Goal: Task Accomplishment & Management: Manage account settings

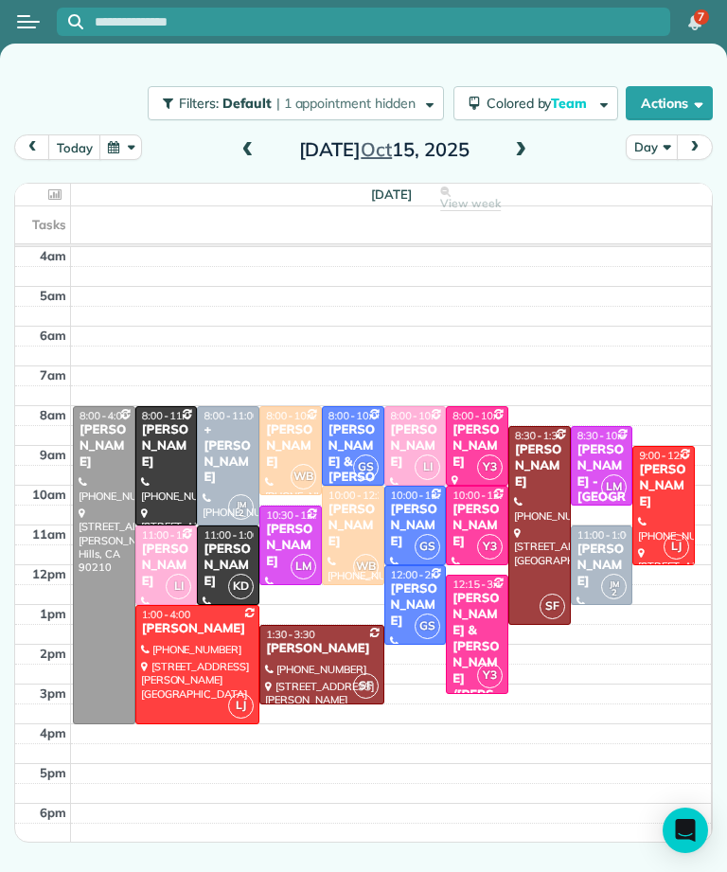
click at [414, 592] on div "[PERSON_NAME]" at bounding box center [415, 605] width 51 height 48
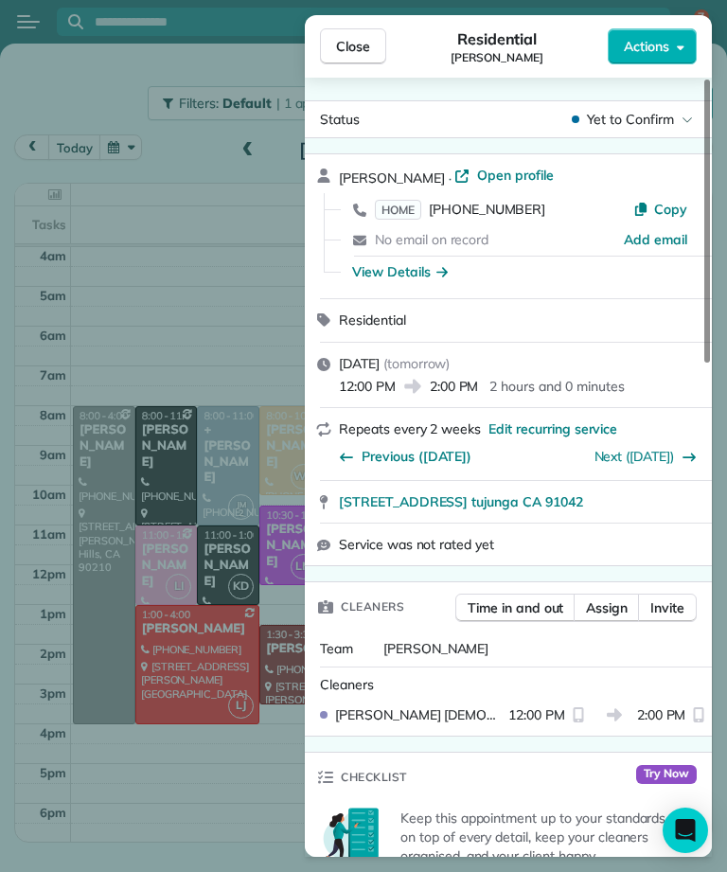
click at [405, 211] on span "HOME" at bounding box center [398, 210] width 46 height 20
click at [369, 53] on span "Close" at bounding box center [353, 46] width 34 height 19
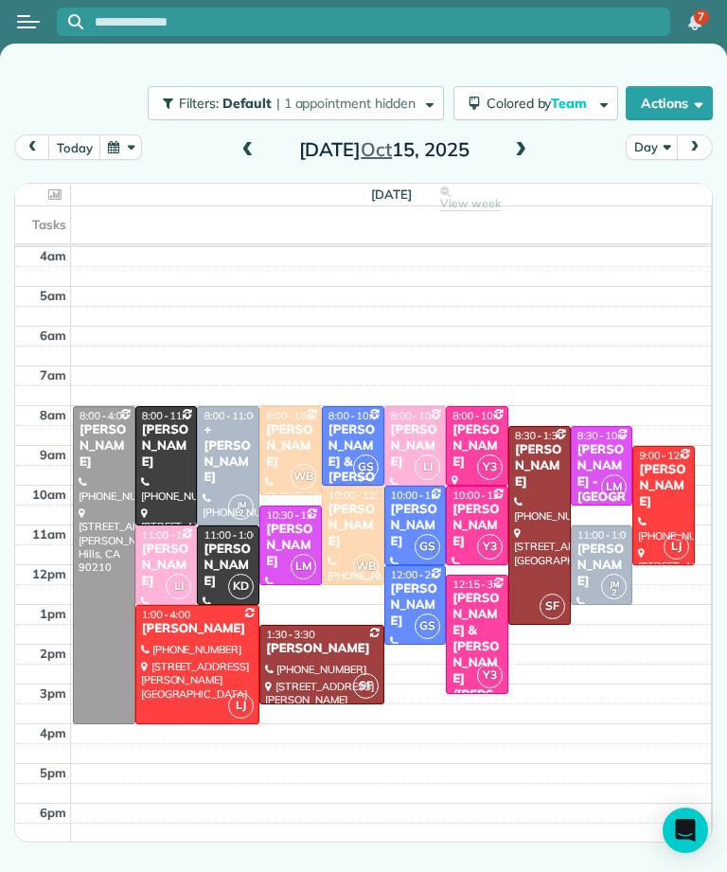
click at [560, 513] on div at bounding box center [539, 525] width 61 height 197
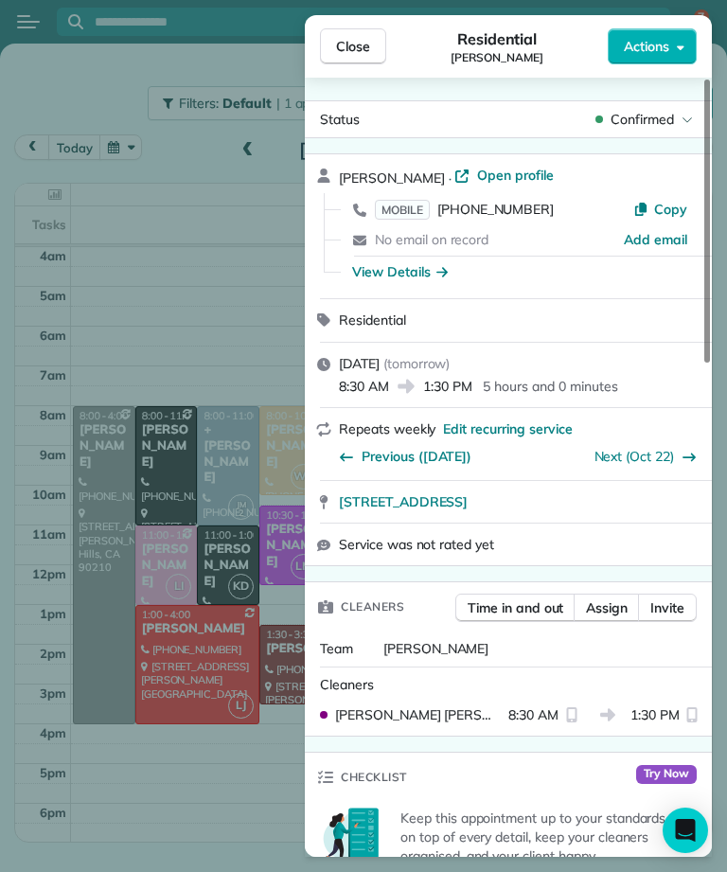
click at [416, 201] on span "MOBILE" at bounding box center [402, 210] width 55 height 20
click at [350, 44] on span "Close" at bounding box center [353, 46] width 34 height 19
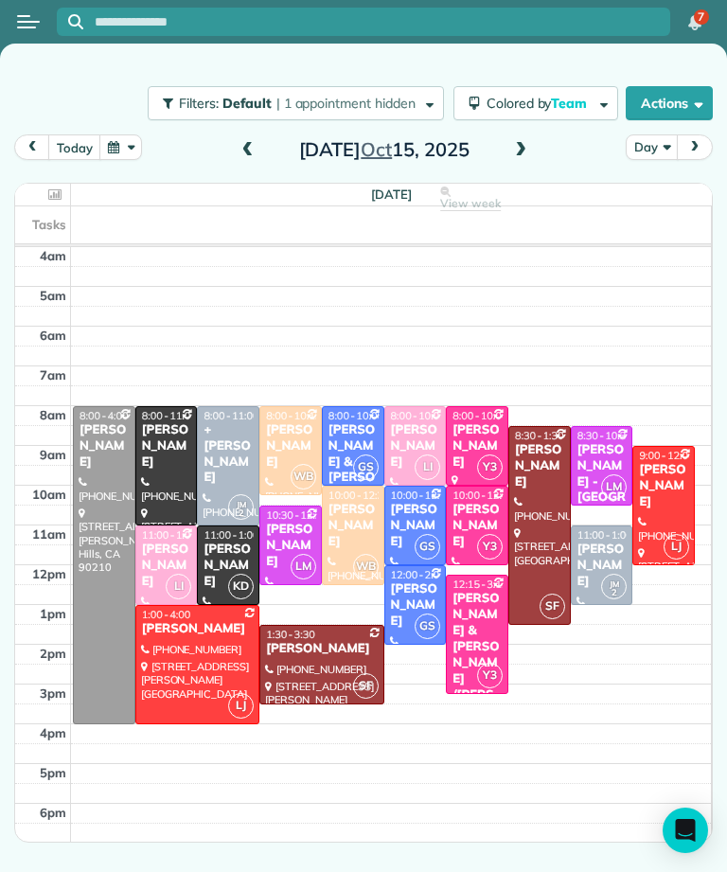
click at [138, 140] on button "button" at bounding box center [121, 147] width 44 height 26
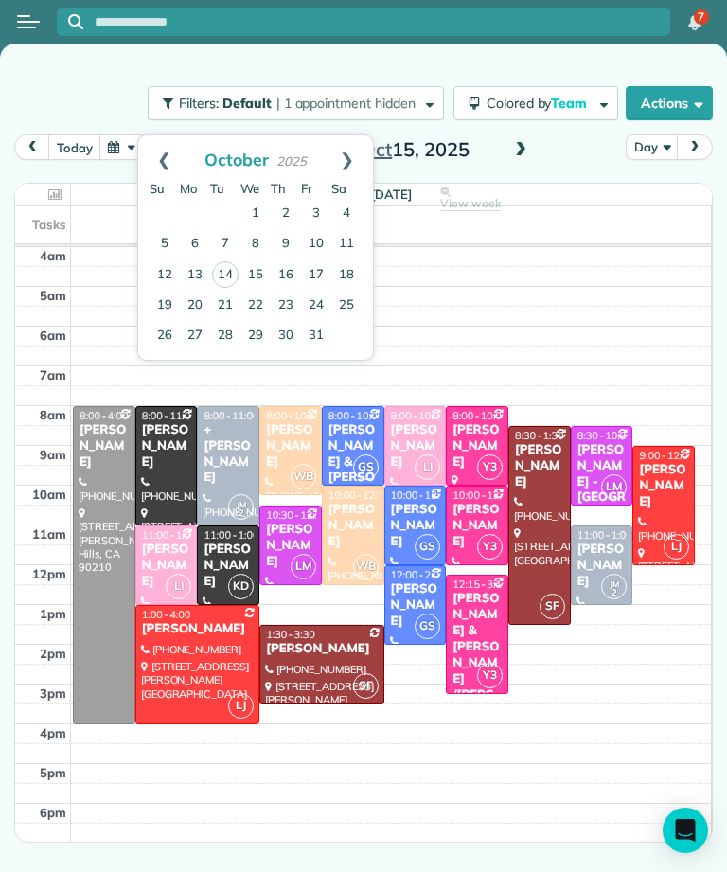
click at [358, 265] on link "18" at bounding box center [346, 275] width 30 height 30
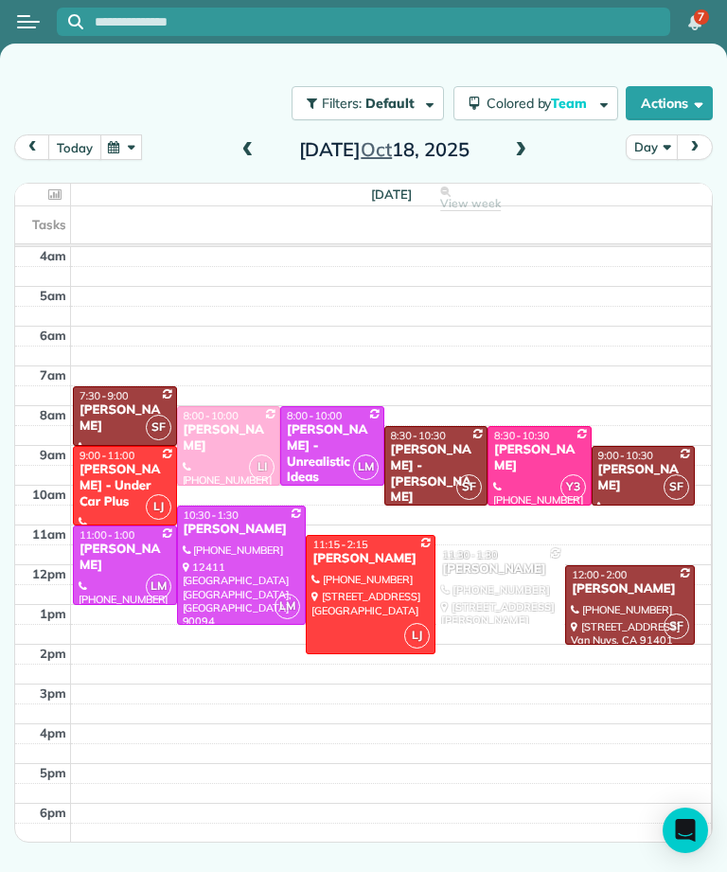
click at [64, 156] on button "today" at bounding box center [74, 147] width 52 height 26
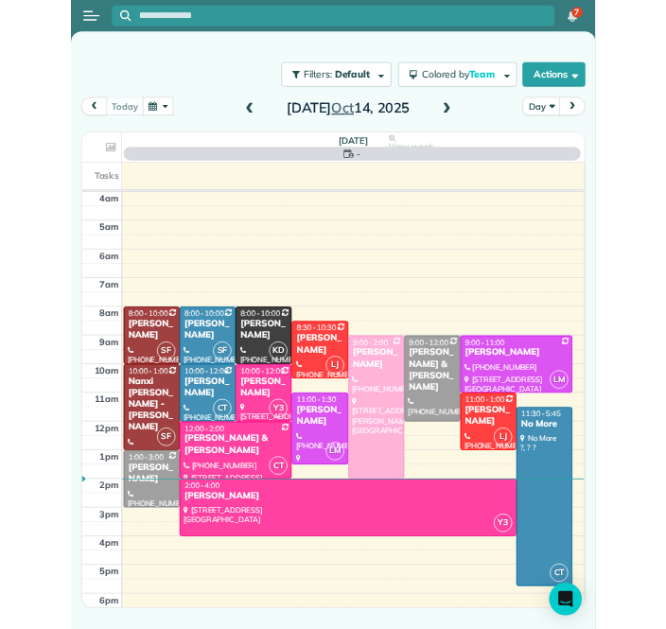
scroll to position [9, 0]
